Goal: Navigation & Orientation: Find specific page/section

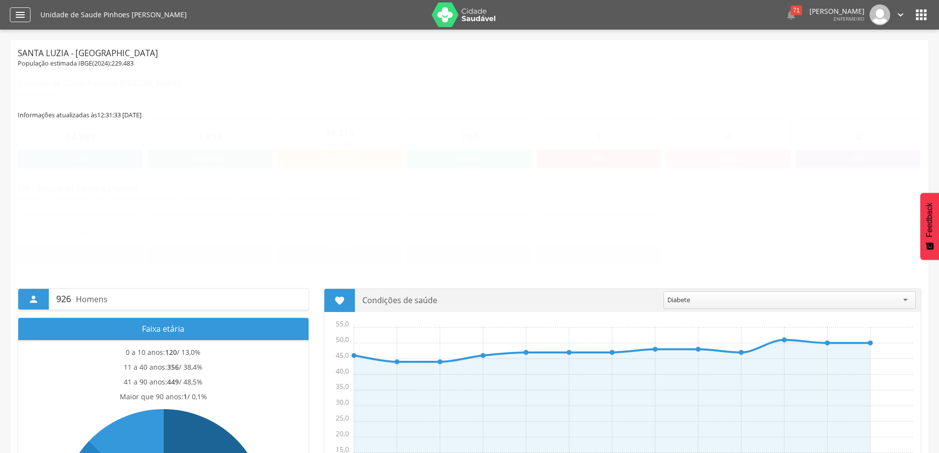
click at [17, 17] on icon "" at bounding box center [20, 15] width 12 height 12
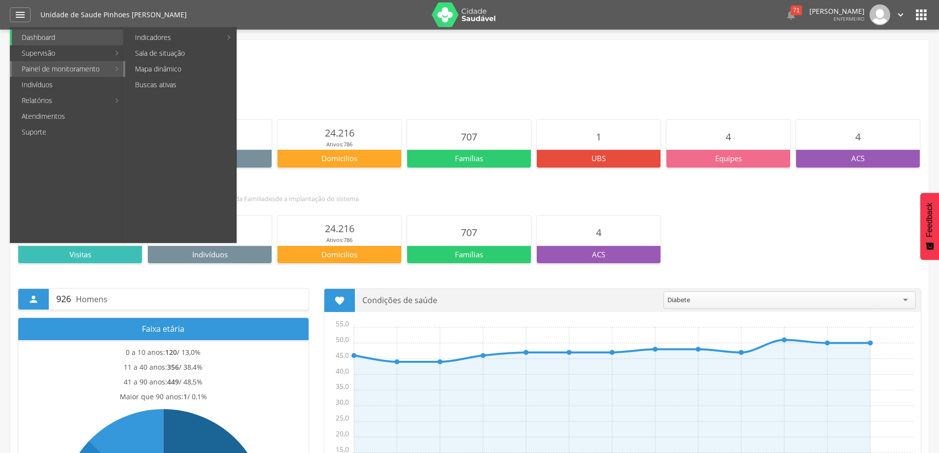
click at [140, 65] on link "Mapa dinâmico" at bounding box center [180, 69] width 111 height 16
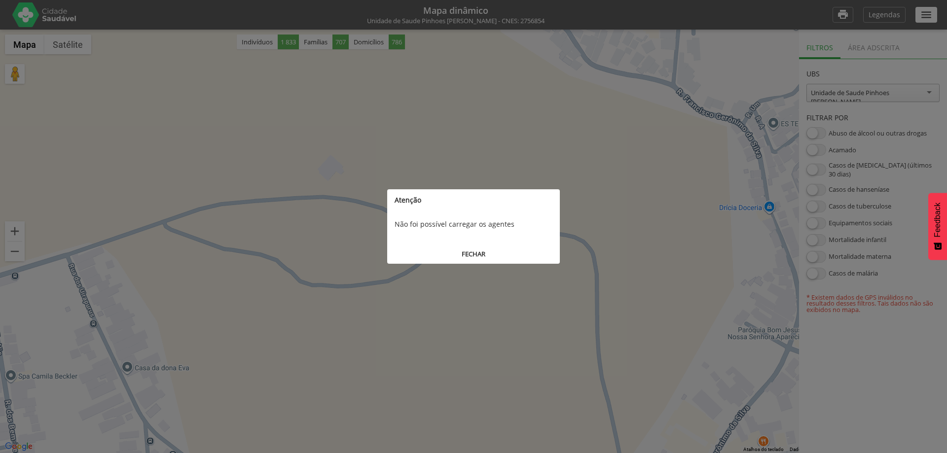
click at [464, 253] on button "FECHAR" at bounding box center [473, 254] width 173 height 18
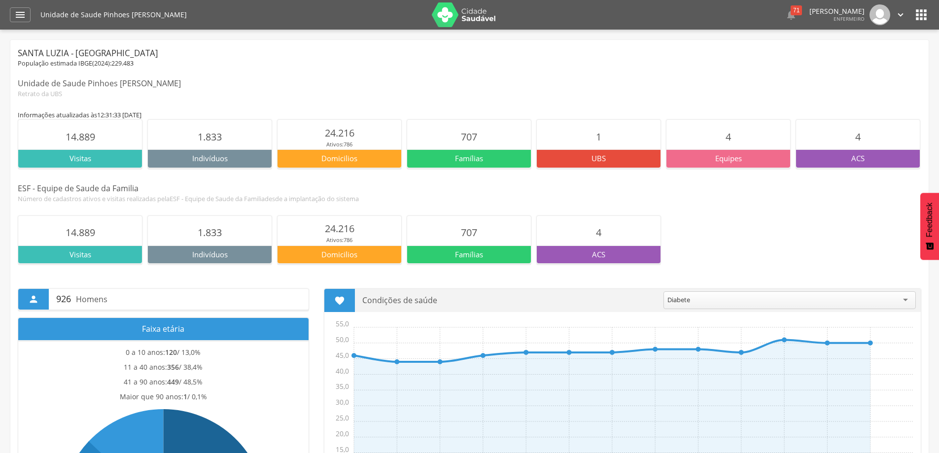
click at [489, 15] on img at bounding box center [464, 14] width 64 height 25
click at [446, 19] on img at bounding box center [464, 14] width 64 height 25
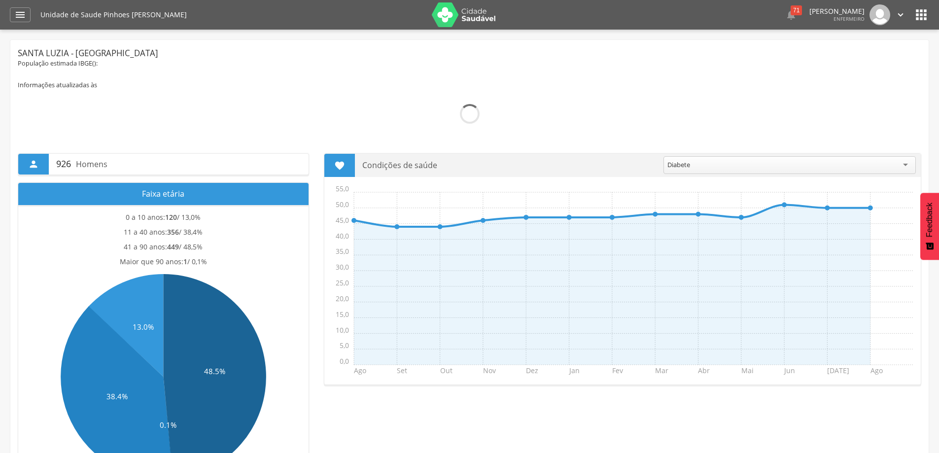
click at [71, 18] on div "Unidade de Saude Pinhoes [PERSON_NAME]" at bounding box center [232, 15] width 384 height 30
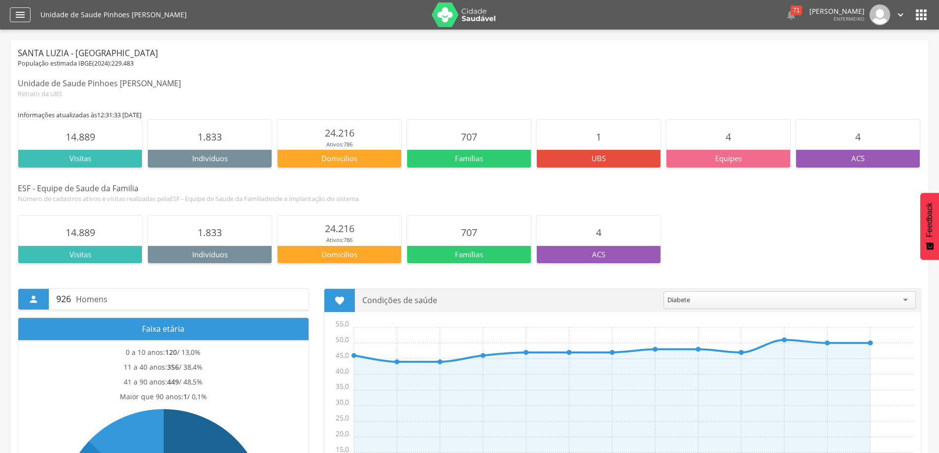
click at [23, 14] on icon "" at bounding box center [20, 15] width 12 height 12
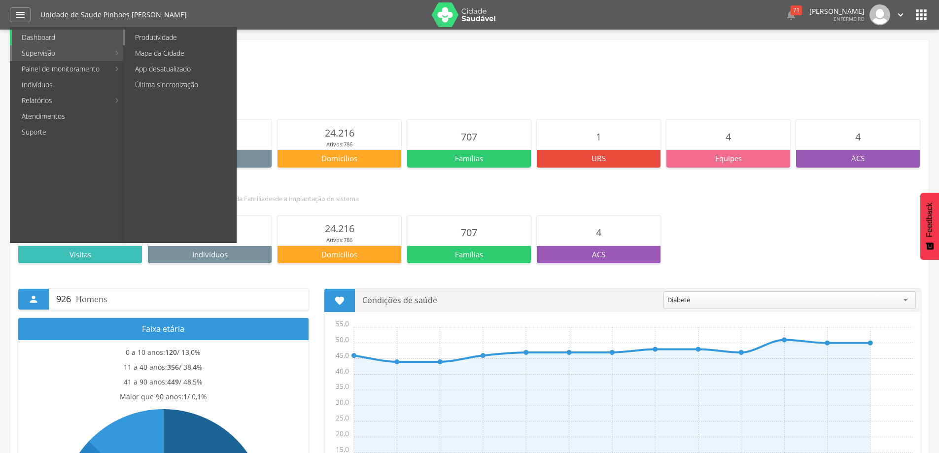
click at [152, 39] on link "Produtividade" at bounding box center [180, 38] width 111 height 16
type input "**********"
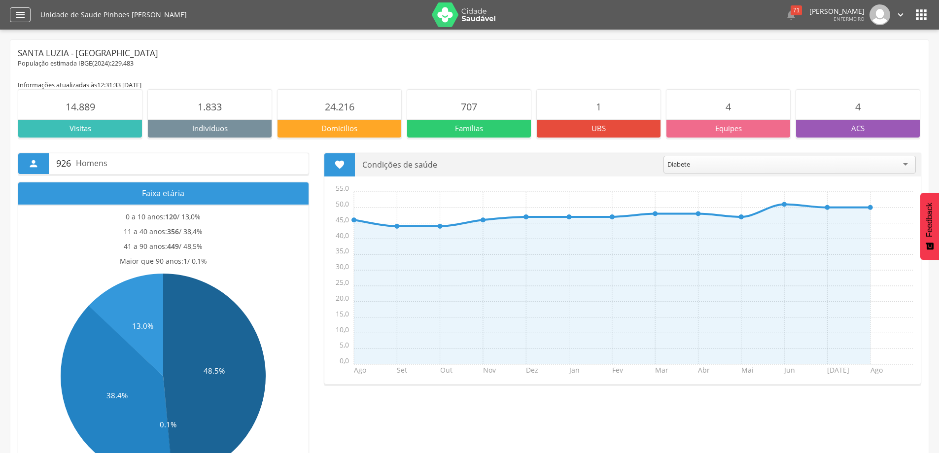
click at [10, 18] on div "" at bounding box center [20, 14] width 21 height 15
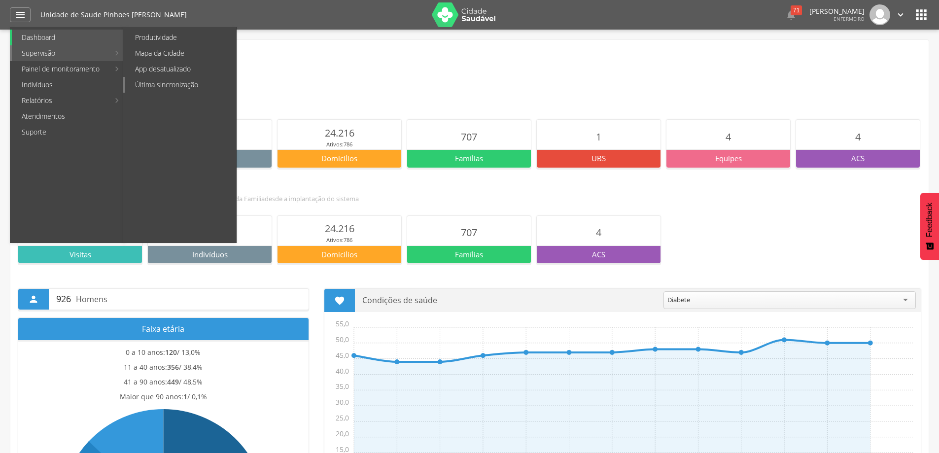
click at [161, 85] on link "Última sincronização" at bounding box center [180, 85] width 111 height 16
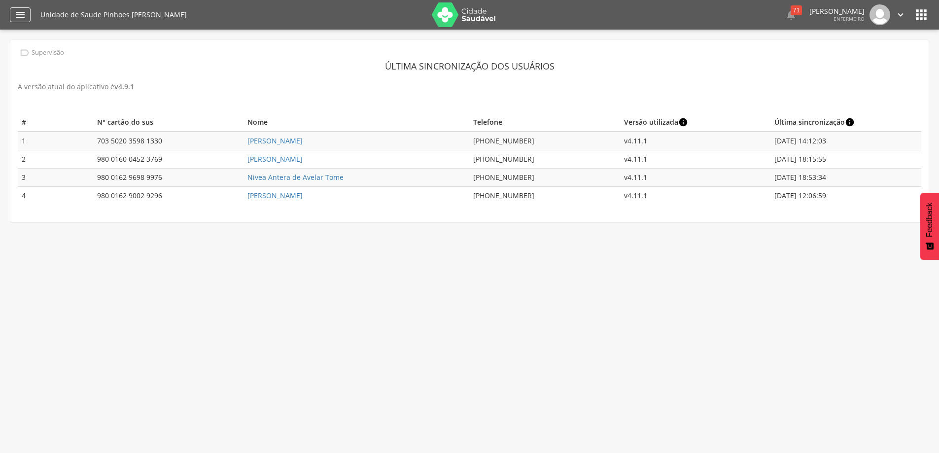
click at [22, 14] on icon "" at bounding box center [20, 15] width 12 height 12
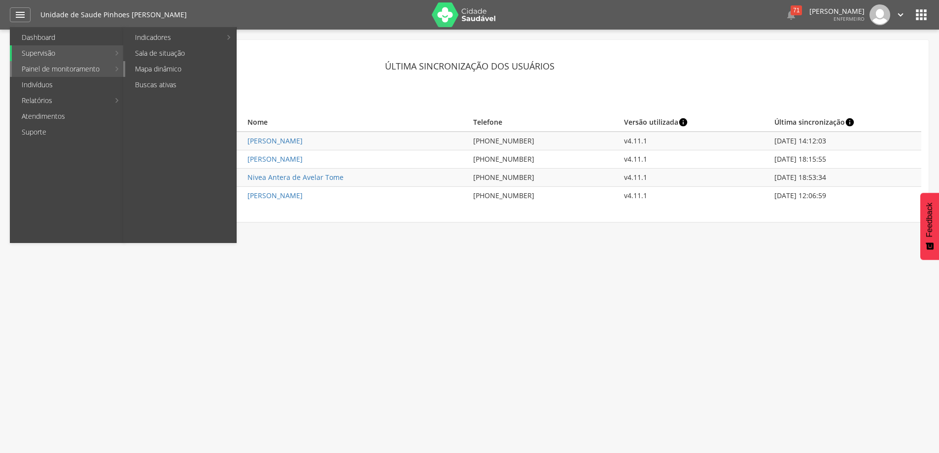
click at [143, 71] on link "Mapa dinâmico" at bounding box center [180, 69] width 111 height 16
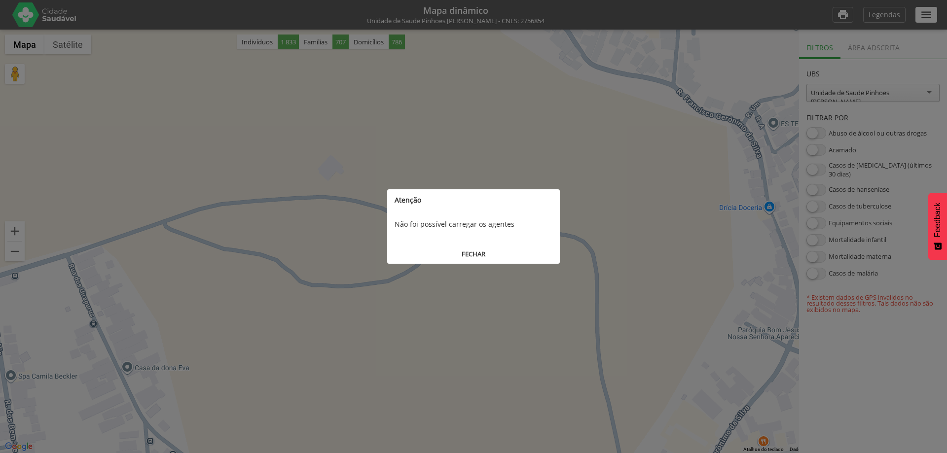
click at [459, 254] on button "FECHAR" at bounding box center [473, 254] width 173 height 18
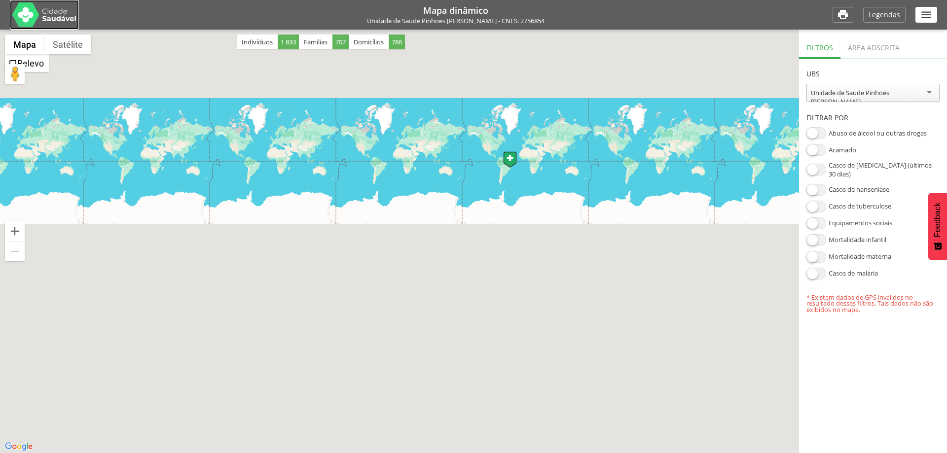
click at [31, 13] on img at bounding box center [44, 14] width 64 height 25
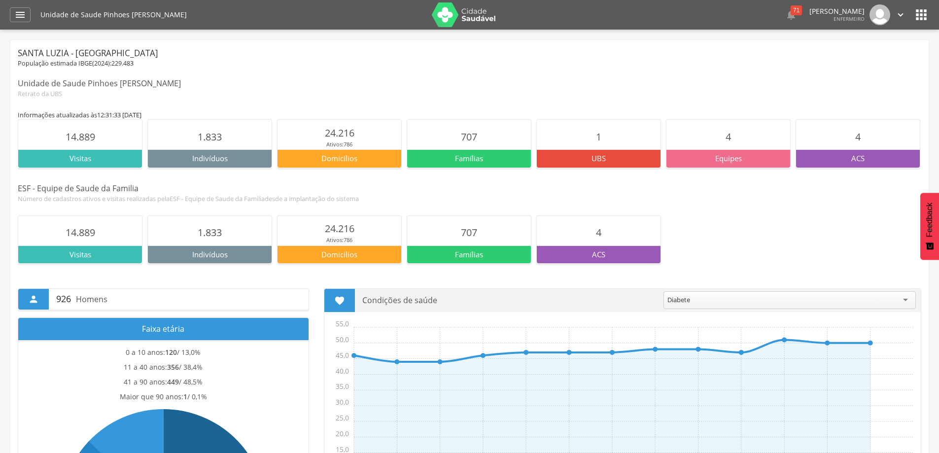
click at [461, 18] on img at bounding box center [464, 14] width 64 height 25
click at [17, 14] on icon "" at bounding box center [20, 15] width 12 height 12
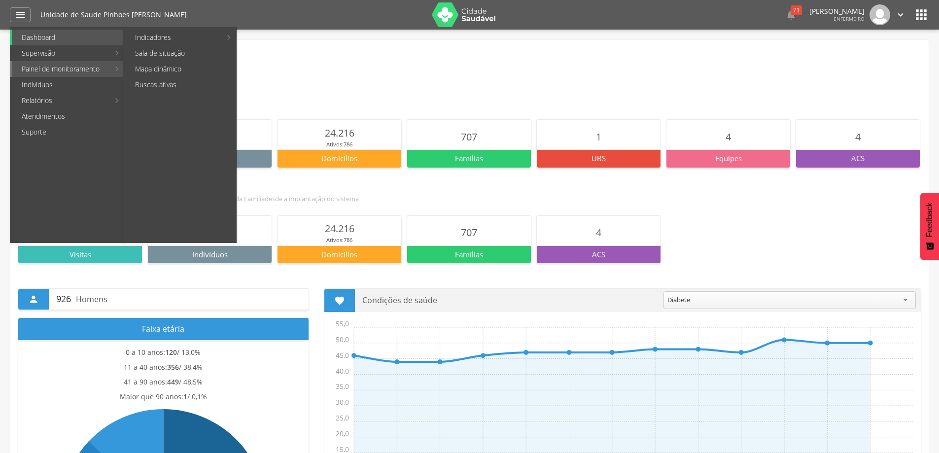
click at [22, 66] on link "Painel de monitoramento" at bounding box center [61, 69] width 98 height 16
click at [140, 53] on link "Sala de situação" at bounding box center [180, 53] width 111 height 16
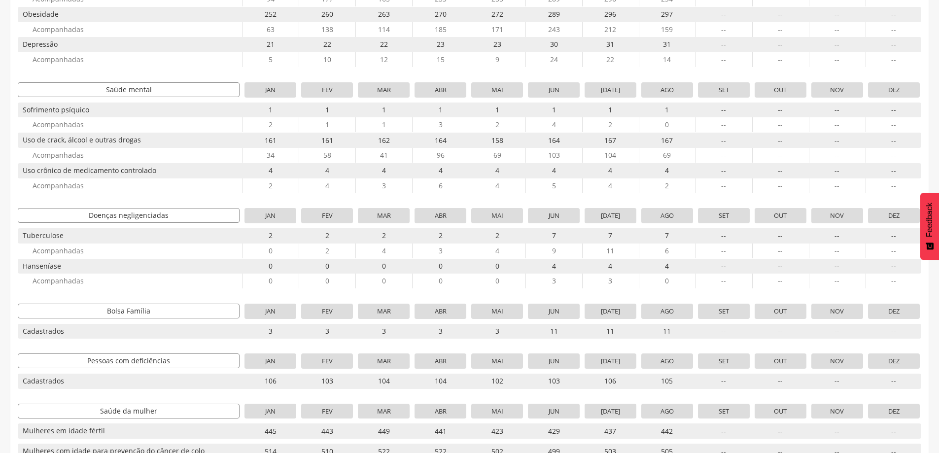
scroll to position [520, 0]
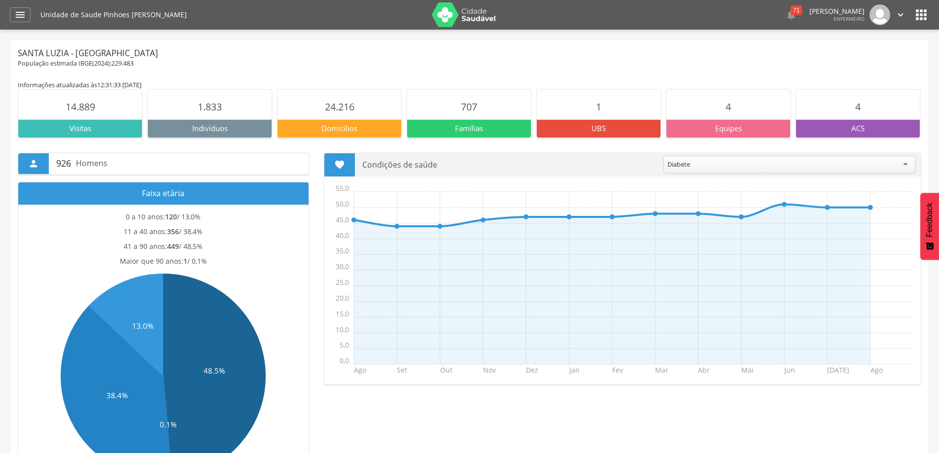
click at [919, 14] on icon "" at bounding box center [922, 15] width 16 height 16
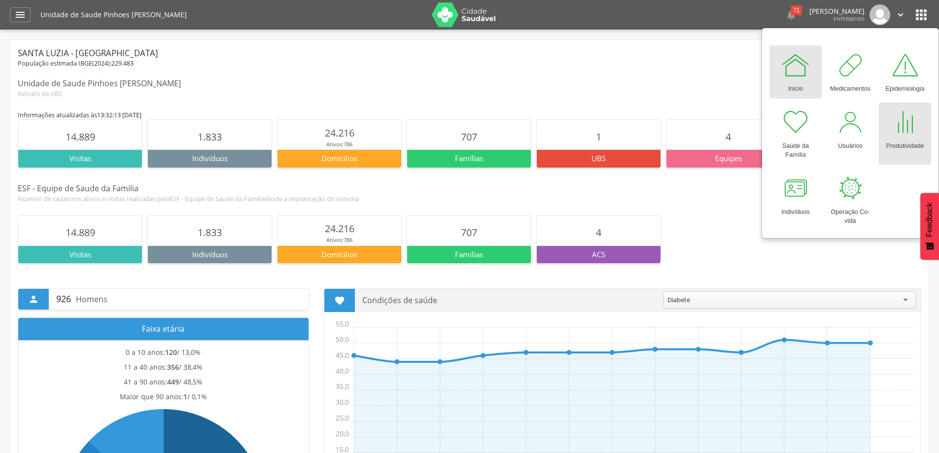
click at [902, 134] on div at bounding box center [906, 122] width 30 height 30
